Goal: Information Seeking & Learning: Learn about a topic

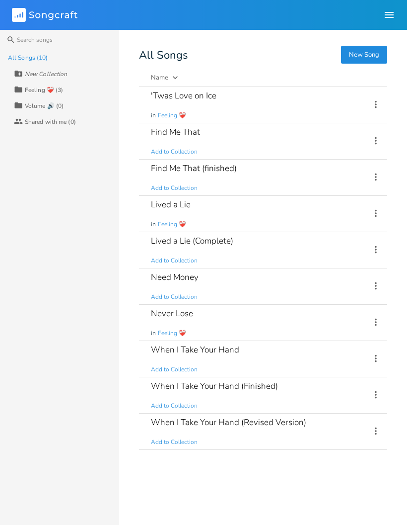
scroll to position [40, 0]
click at [313, 433] on div "When I Take Your Hand (Revised Version) Add to Collection" at bounding box center [255, 431] width 208 height 36
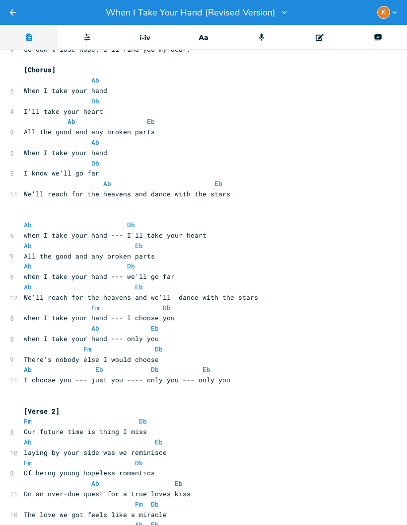
scroll to position [189, 0]
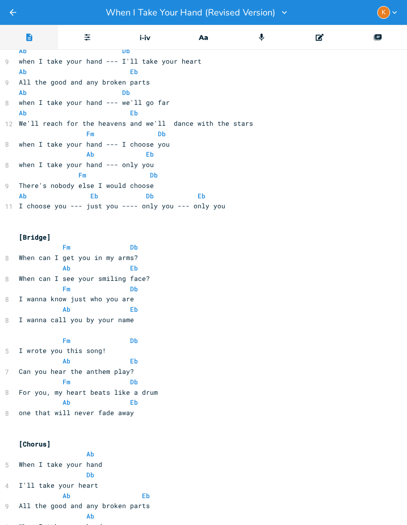
click at [17, 13] on icon "Back" at bounding box center [13, 12] width 10 height 10
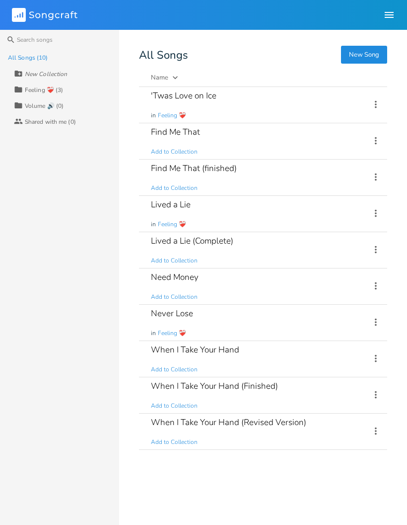
click at [321, 398] on div "When I Take Your Hand (Finished) Add to Collection" at bounding box center [255, 395] width 208 height 36
click at [285, 347] on div "When I Take Your Hand Add to Collection" at bounding box center [255, 359] width 208 height 36
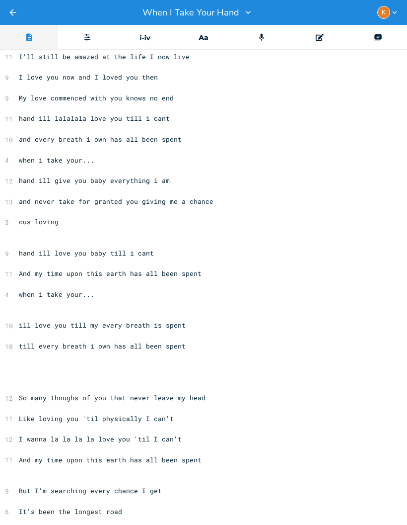
scroll to position [1308, 5]
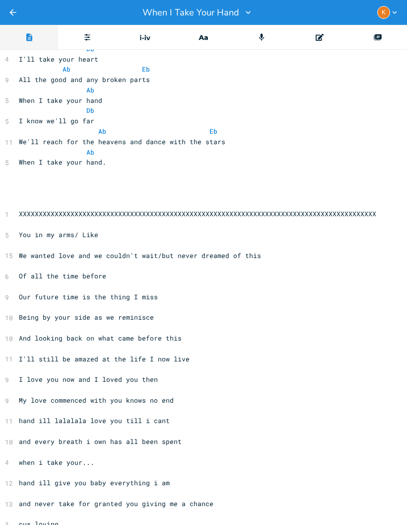
click at [17, 11] on icon "Back" at bounding box center [13, 12] width 10 height 10
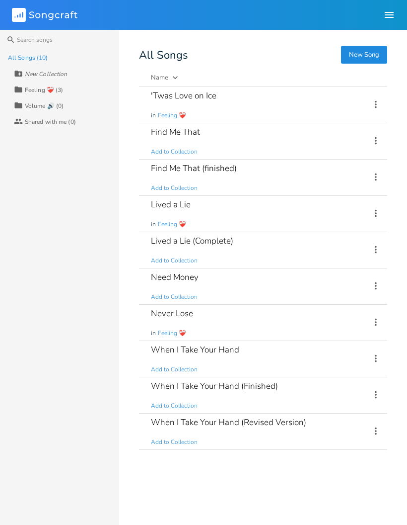
click at [283, 423] on div "When I Take Your Hand (Revised Version)" at bounding box center [228, 422] width 155 height 8
